Goal: Task Accomplishment & Management: Manage account settings

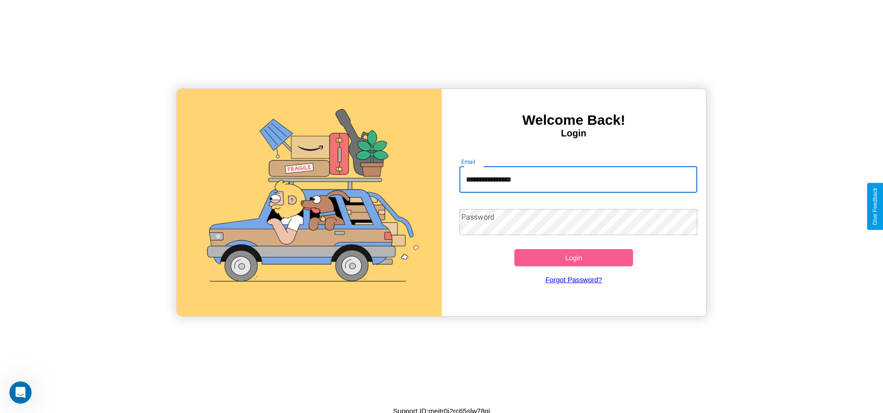
type input "**********"
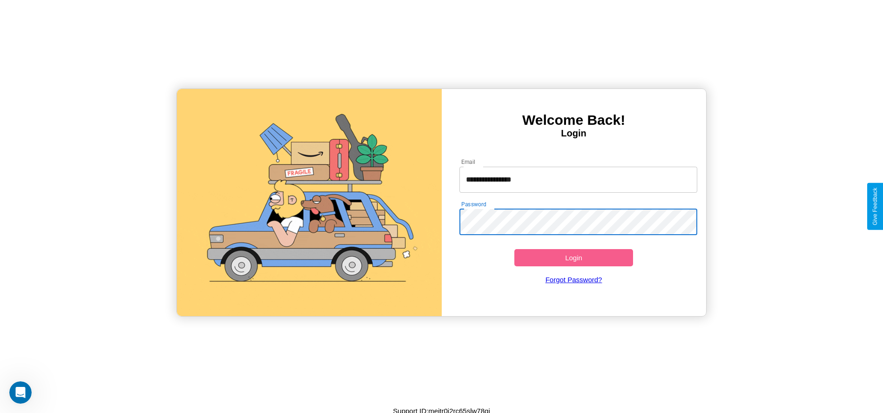
click at [574, 258] on button "Login" at bounding box center [574, 257] width 119 height 17
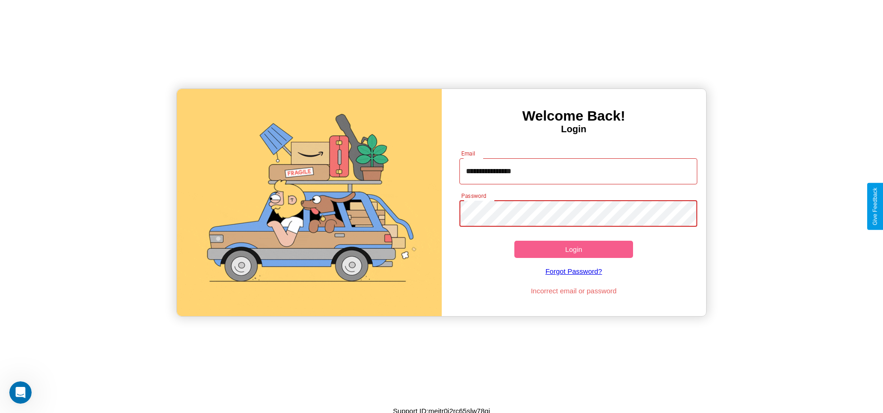
click at [574, 249] on button "Login" at bounding box center [574, 249] width 119 height 17
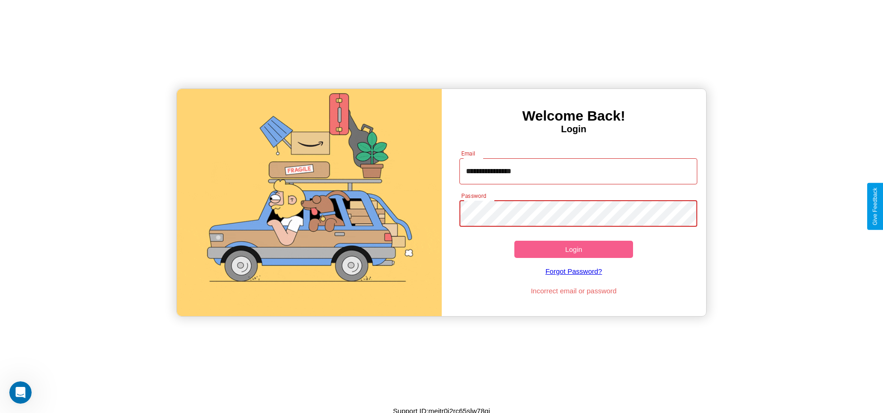
click at [574, 249] on button "Login" at bounding box center [574, 249] width 119 height 17
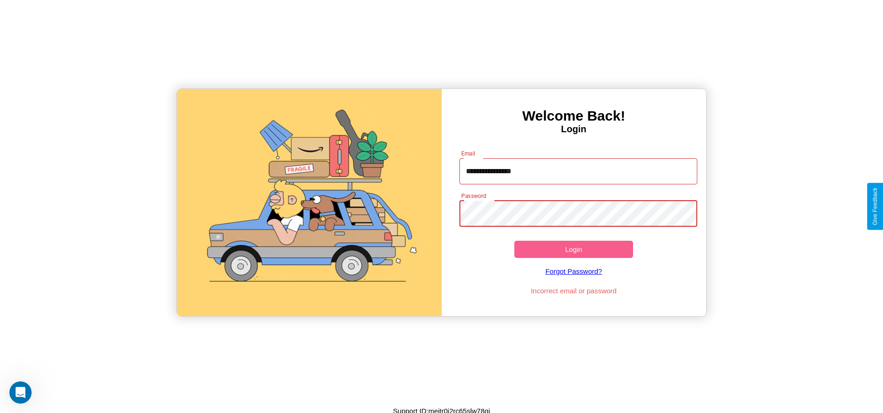
click at [574, 249] on button "Login" at bounding box center [574, 249] width 119 height 17
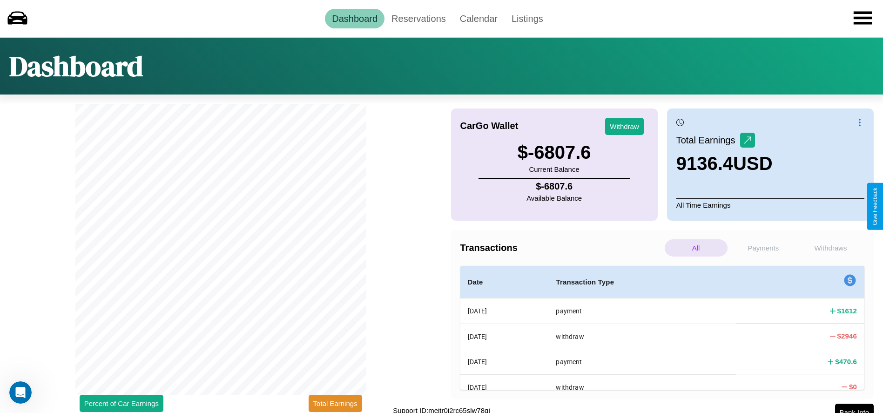
scroll to position [8, 0]
